Goal: Task Accomplishment & Management: Manage account settings

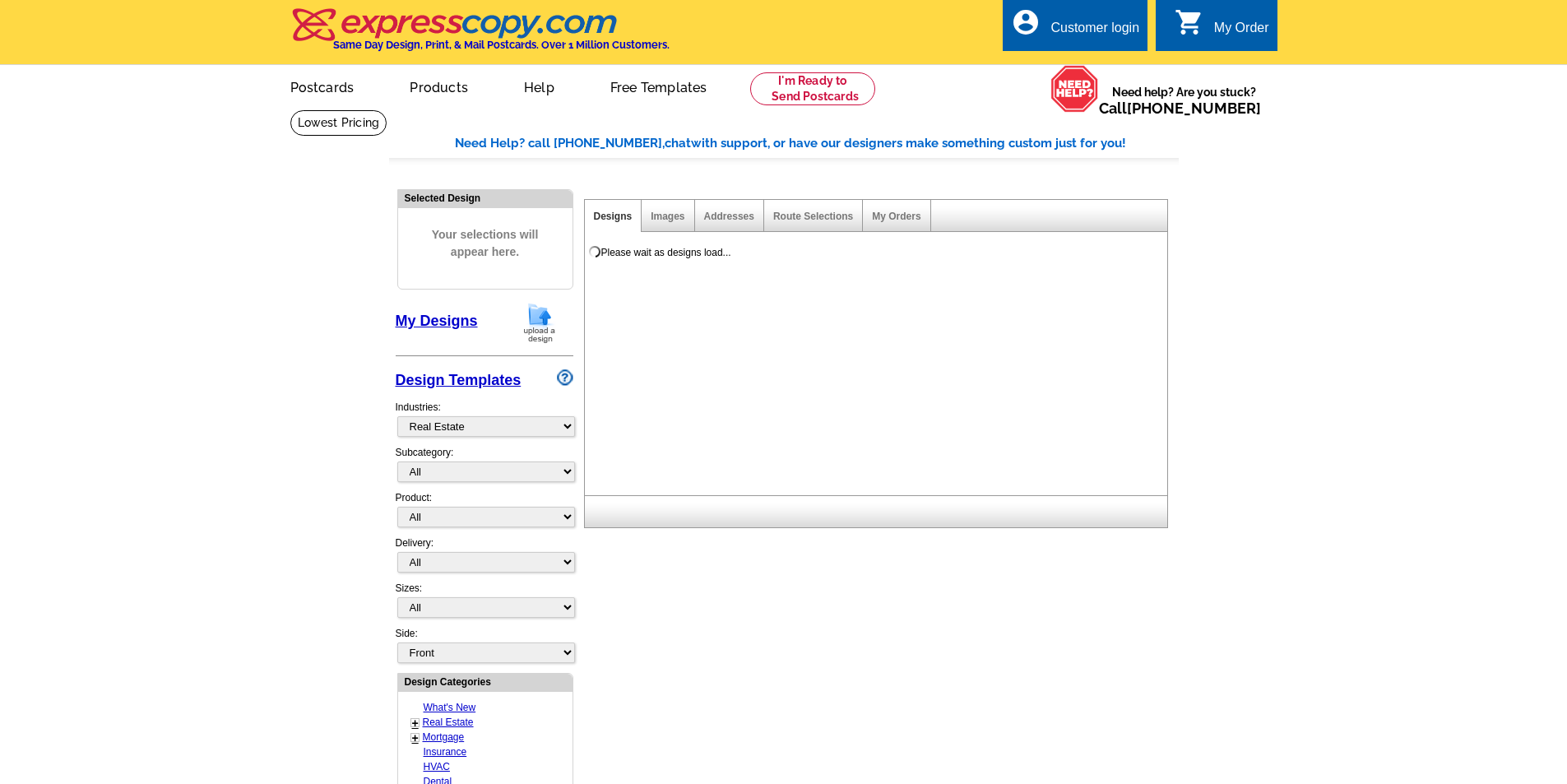
select select "785"
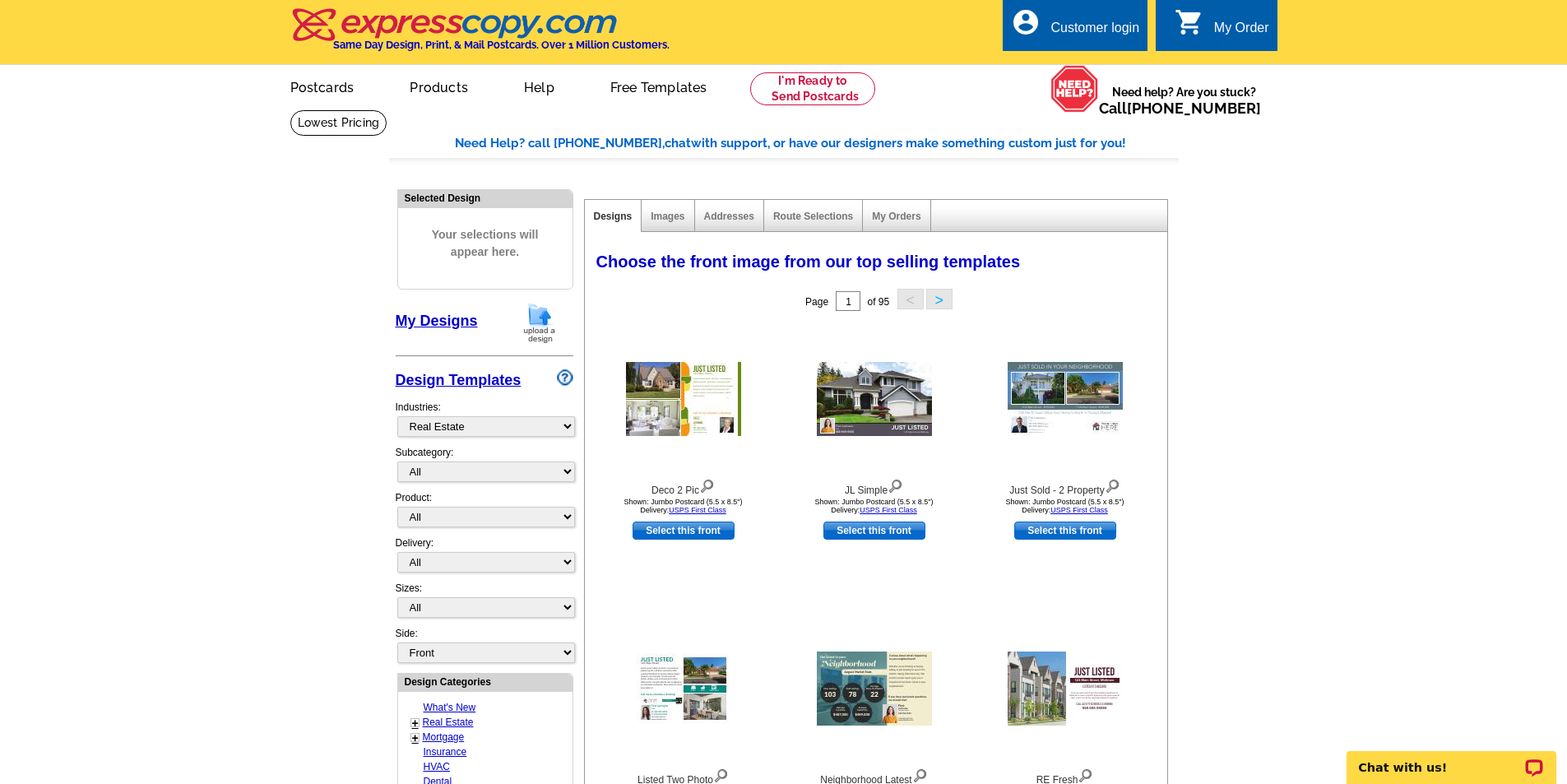
click at [1074, 30] on div "Customer login" at bounding box center [1095, 31] width 89 height 23
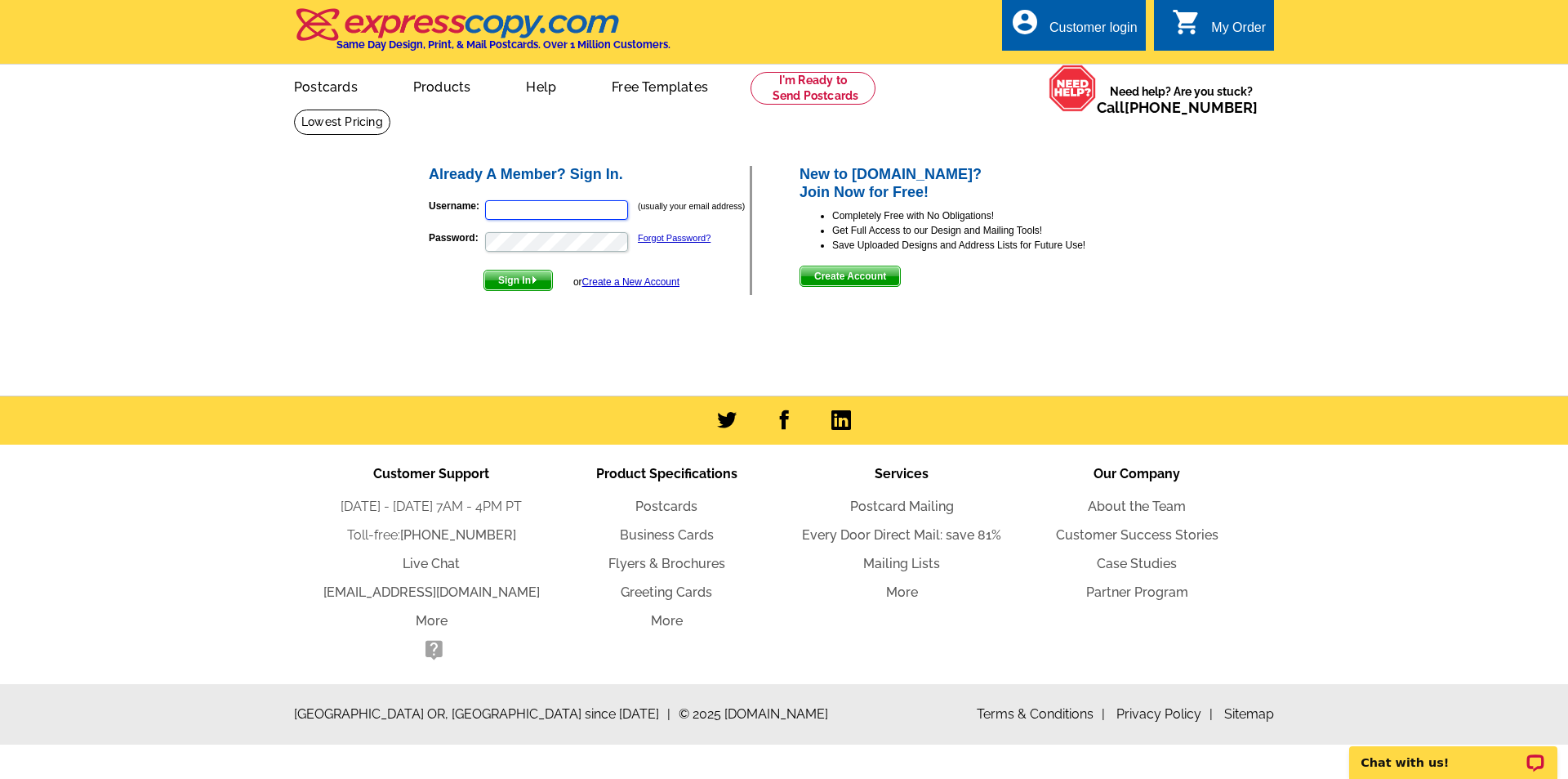
click at [566, 206] on input "Username:" at bounding box center [556, 210] width 143 height 20
type input "[EMAIL_ADDRESS][DOMAIN_NAME]"
click at [484, 270] on button "Sign In" at bounding box center [518, 281] width 69 height 22
